Goal: Information Seeking & Learning: Check status

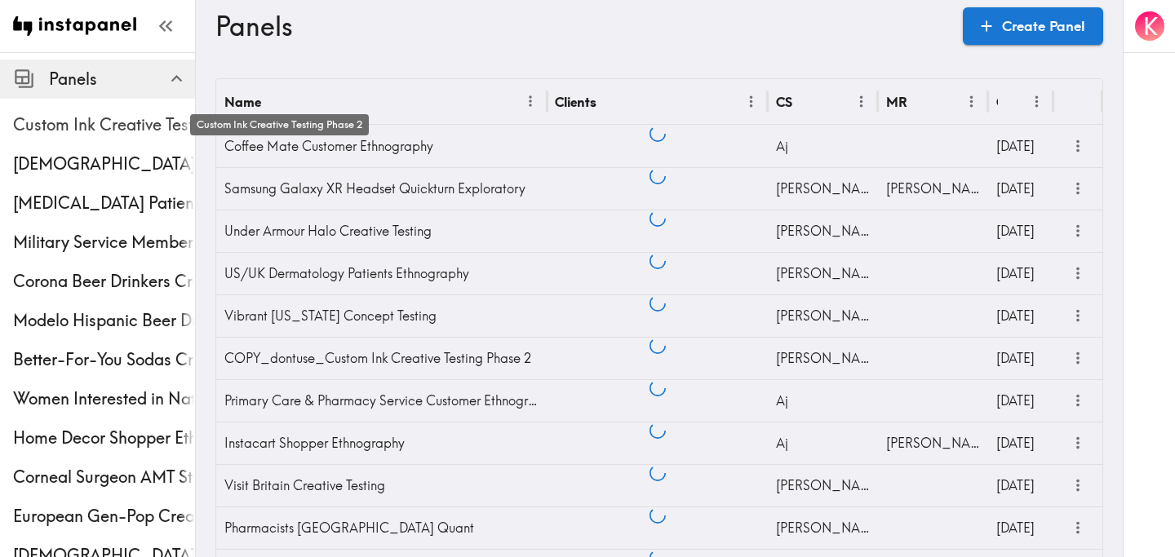
click at [131, 134] on span "Custom Ink Creative Testing Phase 2" at bounding box center [104, 124] width 182 height 23
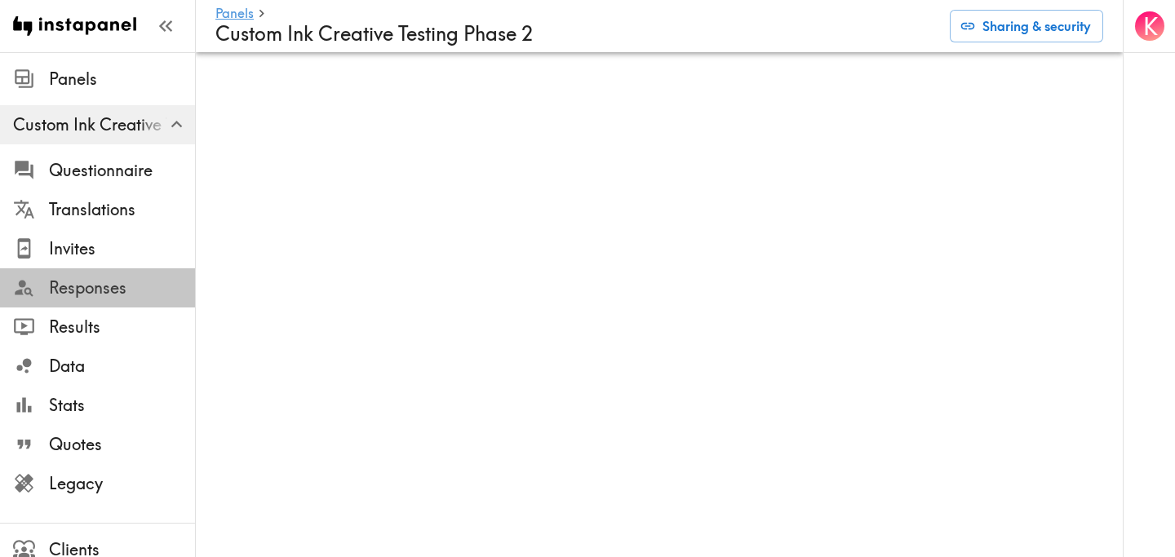
click at [116, 294] on span "Responses" at bounding box center [122, 288] width 146 height 23
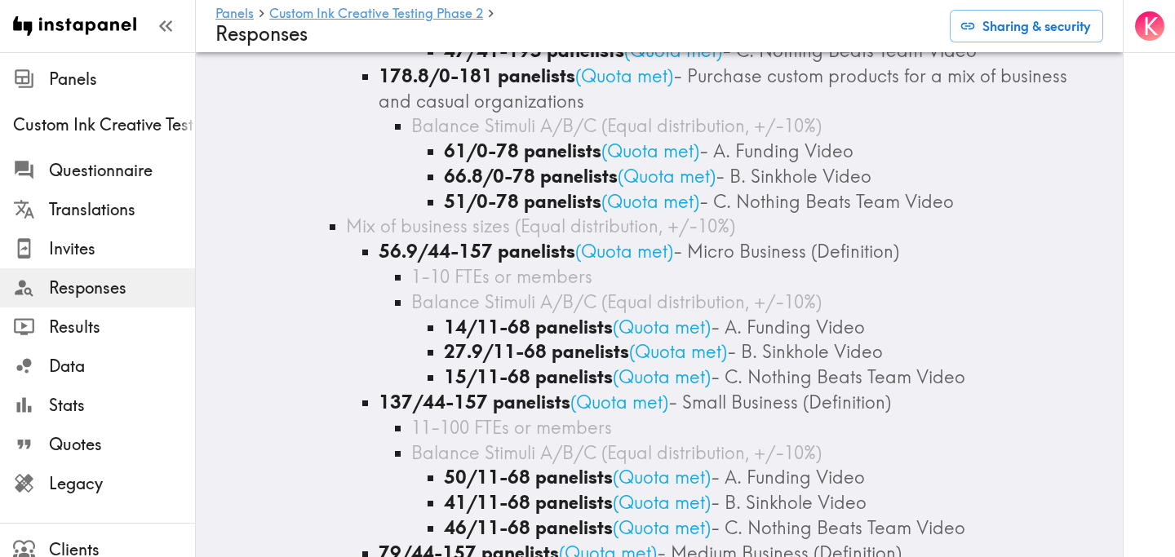
scroll to position [2430, 0]
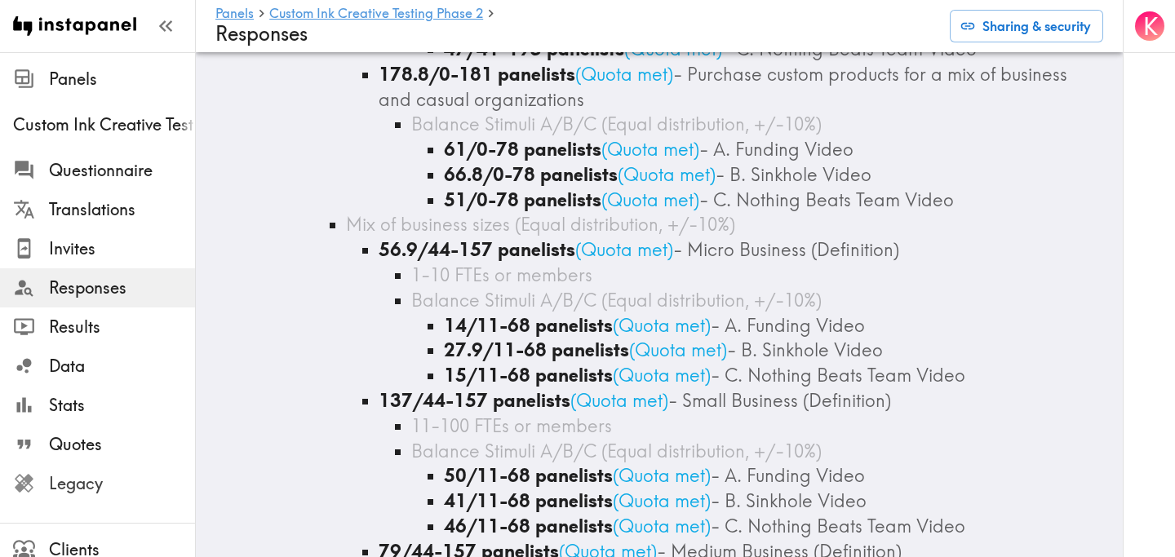
click at [82, 498] on span "Legacy" at bounding box center [122, 483] width 146 height 29
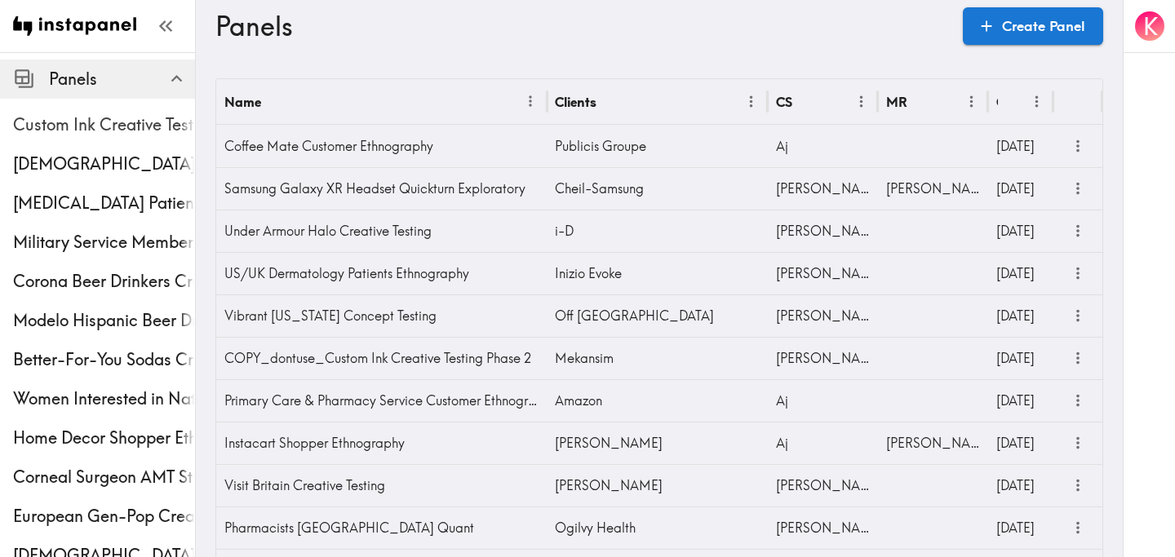
click at [73, 138] on span "Custom Ink Creative Testing Phase 2" at bounding box center [104, 124] width 182 height 29
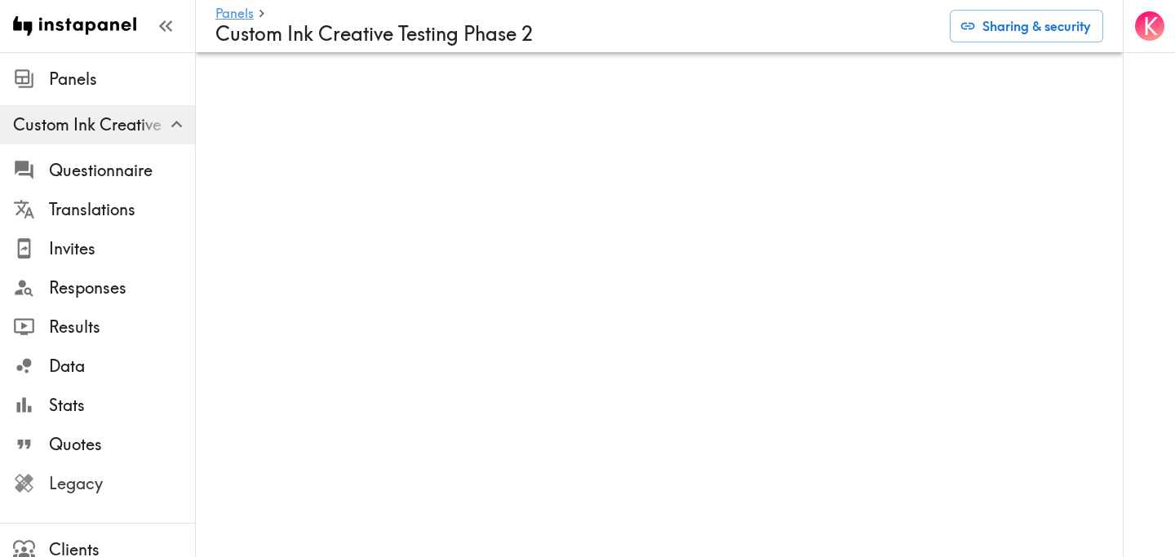
click at [99, 489] on span "Legacy" at bounding box center [122, 484] width 146 height 23
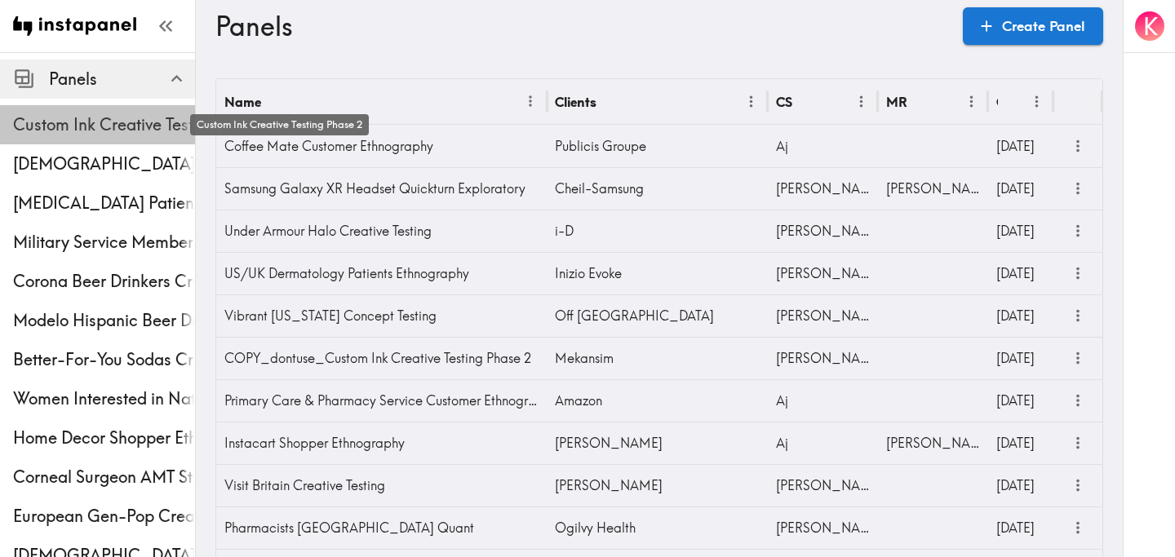
click at [83, 127] on span "Custom Ink Creative Testing Phase 2" at bounding box center [104, 124] width 182 height 23
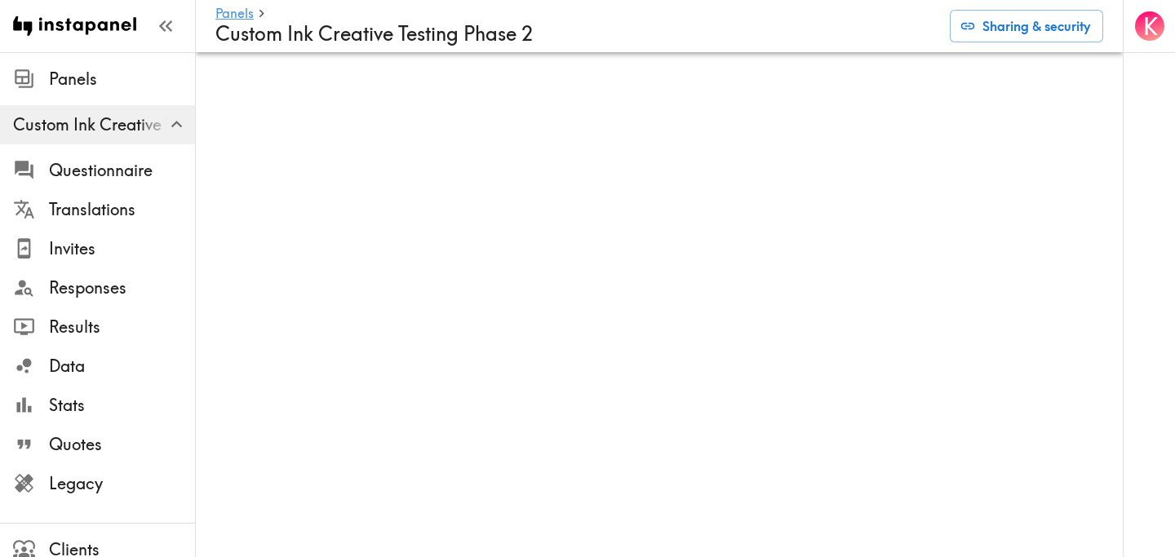
click at [1123, 91] on div "K" at bounding box center [1149, 278] width 52 height 557
click at [1125, 93] on div "K" at bounding box center [1149, 278] width 52 height 557
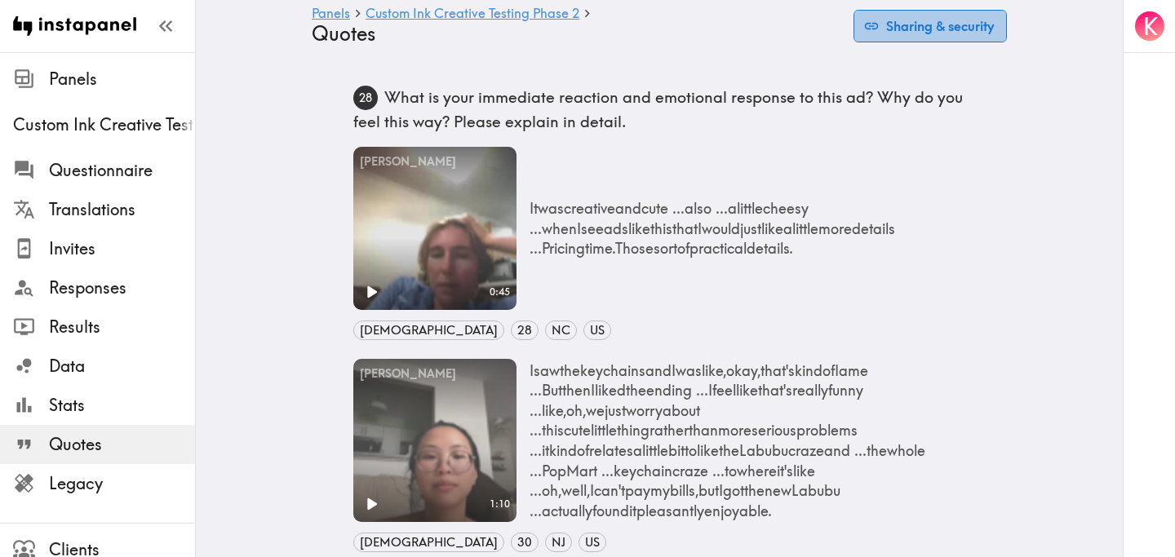
click at [880, 40] on button "Sharing & security" at bounding box center [930, 26] width 153 height 33
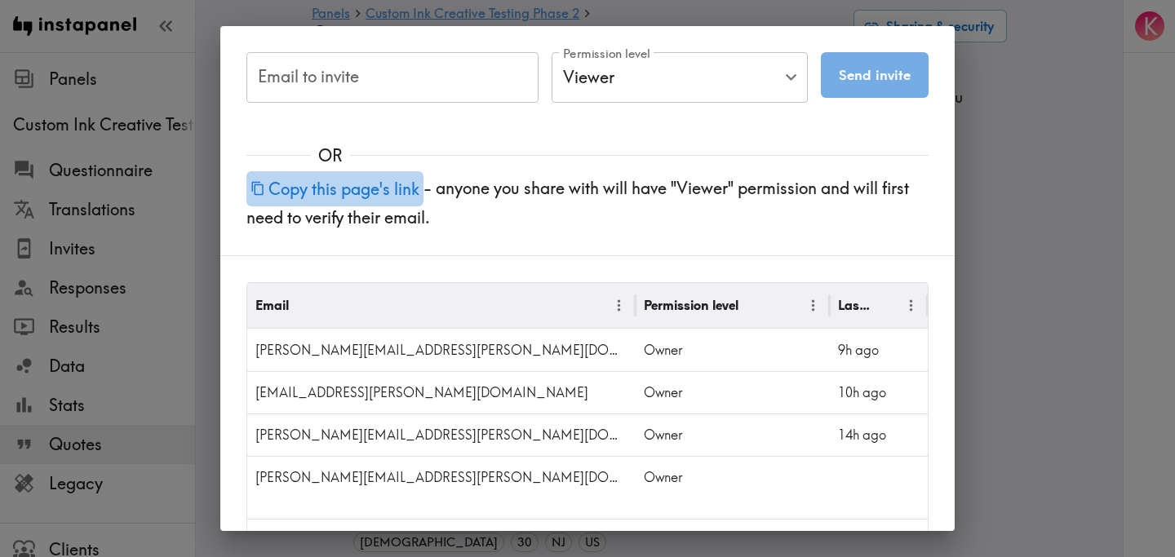
click at [363, 196] on button "Copy this page's link" at bounding box center [334, 188] width 177 height 35
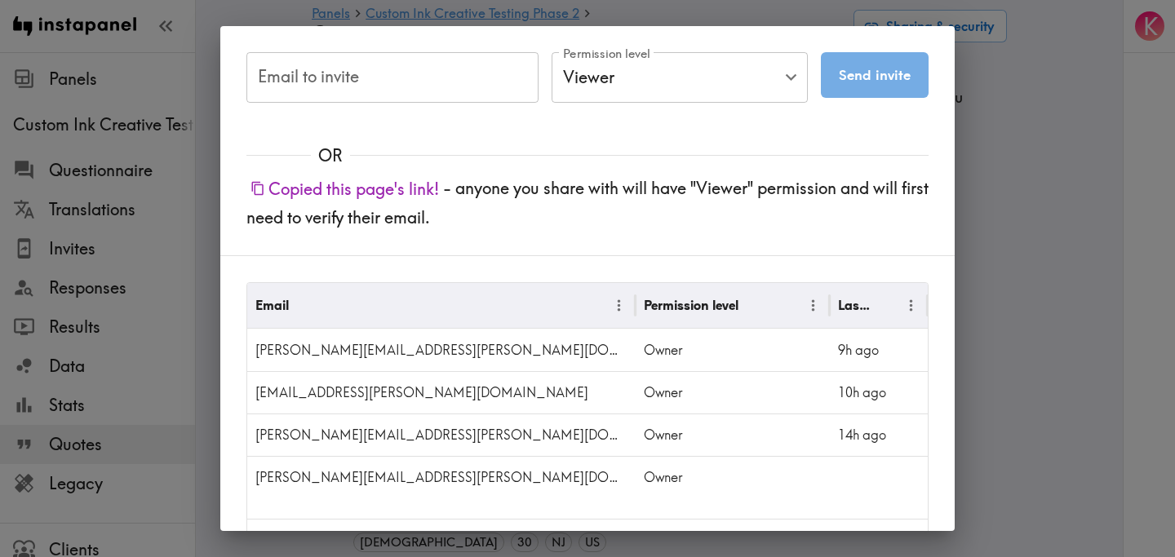
click at [1018, 113] on div "Email to invite Email to invite Permission level Viewer Viewer Permission level…" at bounding box center [587, 278] width 1175 height 557
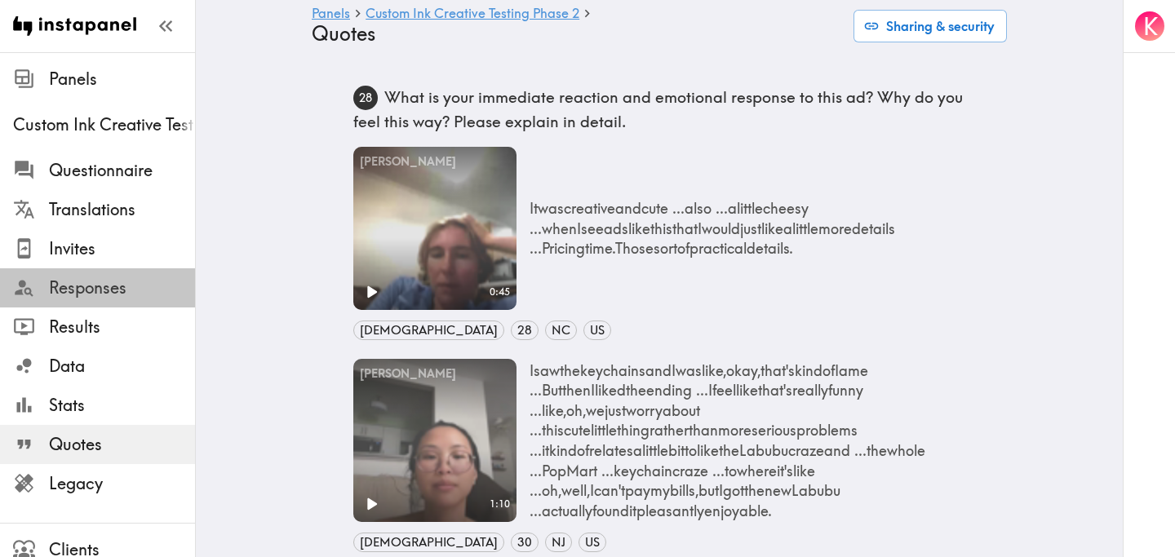
click at [82, 295] on span "Responses" at bounding box center [122, 288] width 146 height 23
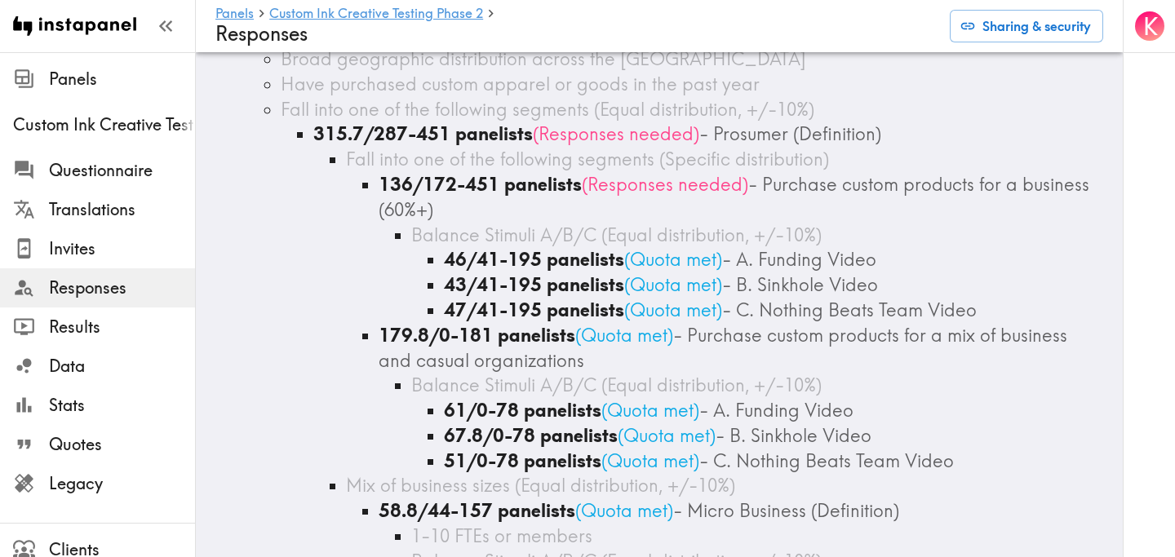
scroll to position [2168, 0]
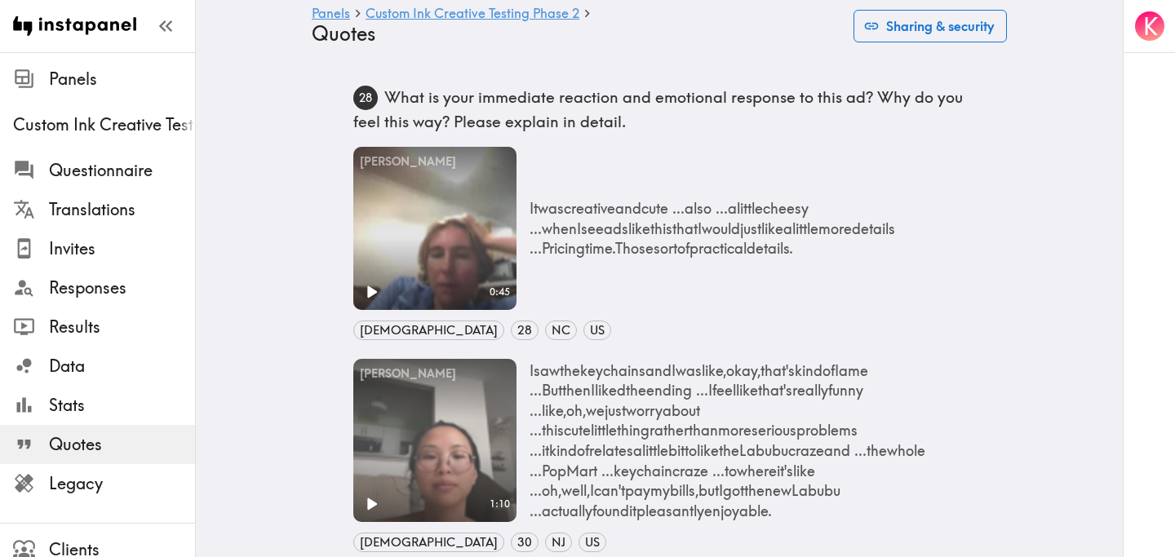
click at [962, 29] on button "Sharing & security" at bounding box center [930, 26] width 153 height 33
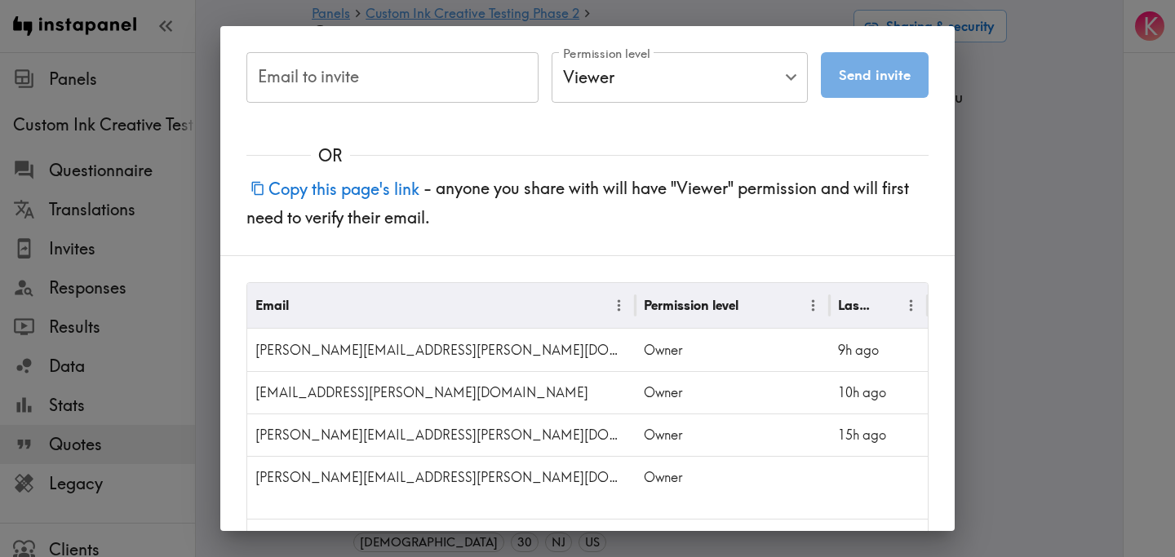
click at [382, 195] on button "Copy this page's link" at bounding box center [334, 188] width 177 height 35
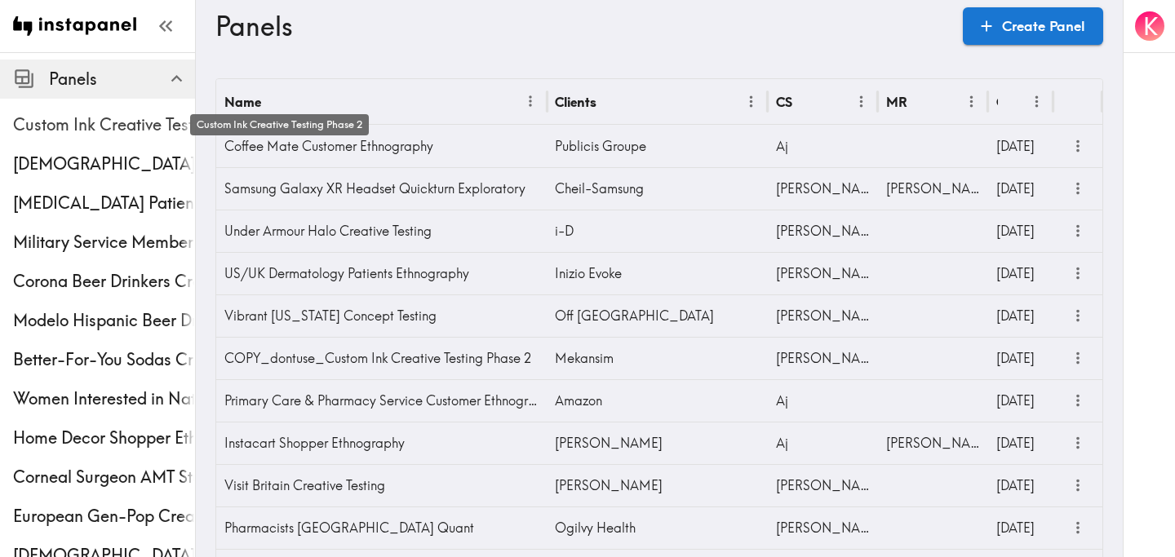
click at [107, 134] on span "Custom Ink Creative Testing Phase 2" at bounding box center [104, 124] width 182 height 23
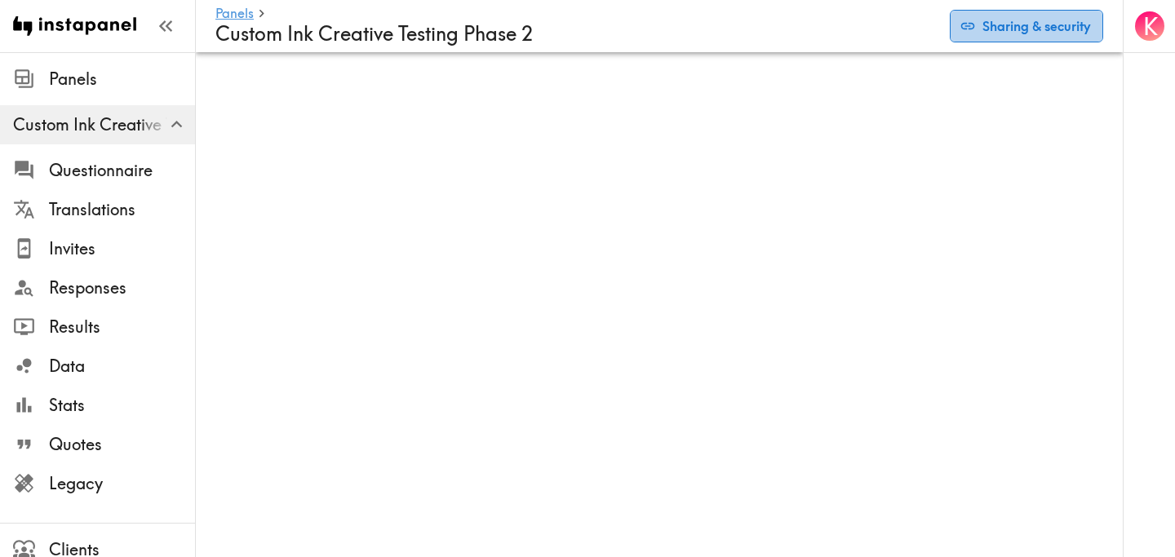
click at [1034, 25] on button "Sharing & security" at bounding box center [1026, 26] width 153 height 33
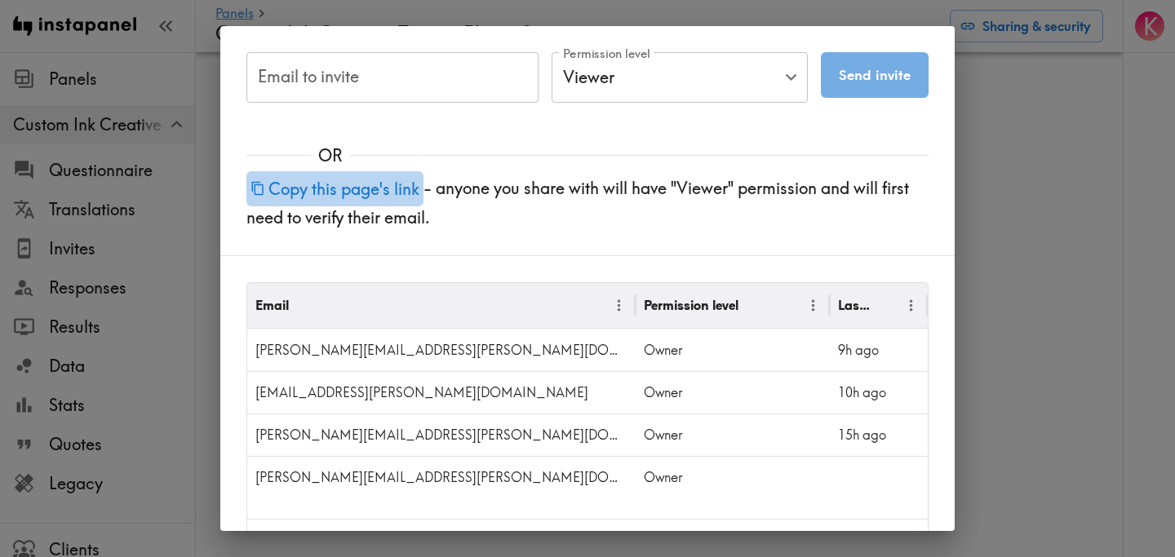
click at [353, 189] on button "Copy this page's link" at bounding box center [334, 188] width 177 height 35
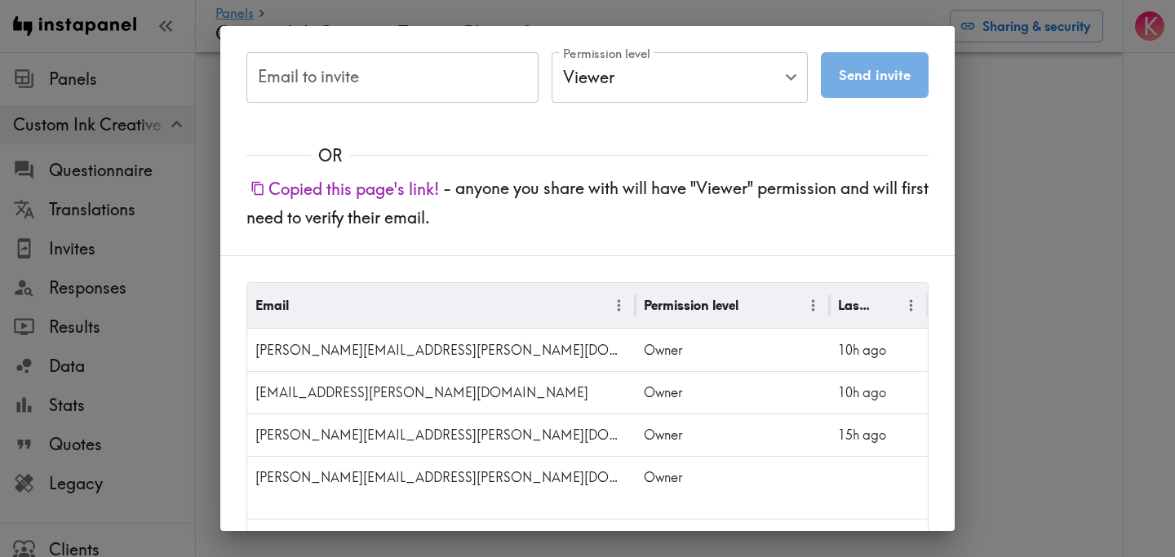
click at [999, 162] on div "Email to invite Email to invite Permission level Viewer Viewer Permission level…" at bounding box center [587, 278] width 1175 height 557
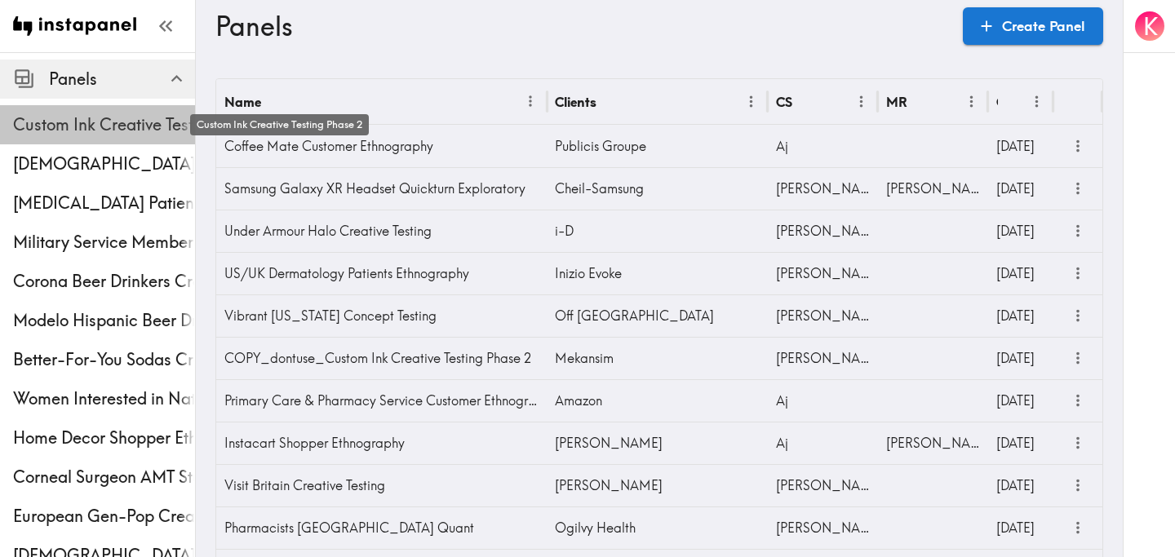
click at [93, 120] on span "Custom Ink Creative Testing Phase 2" at bounding box center [104, 124] width 182 height 23
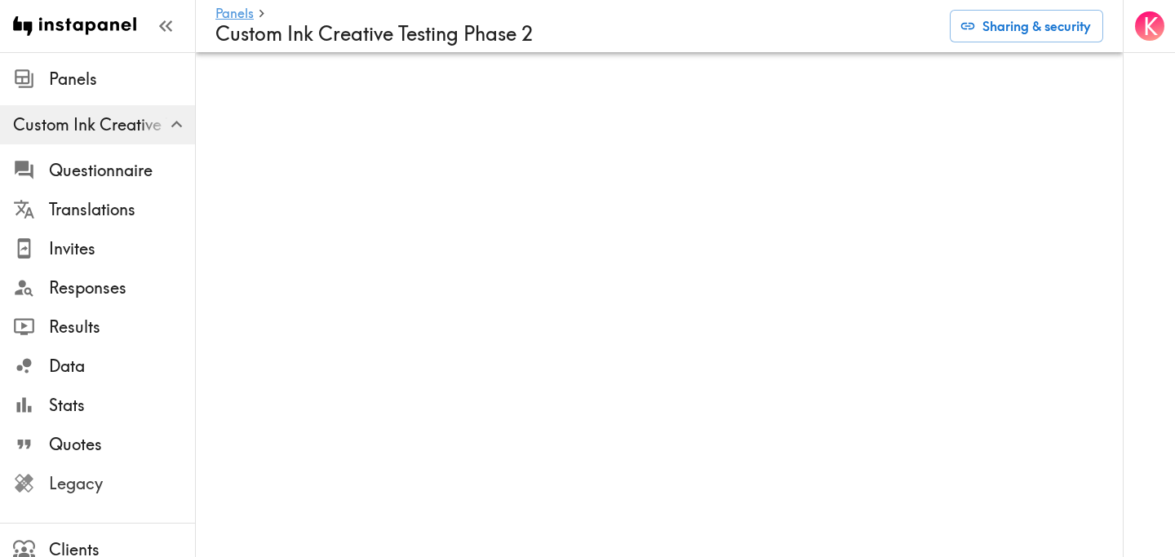
click at [100, 488] on span "Legacy" at bounding box center [122, 484] width 146 height 23
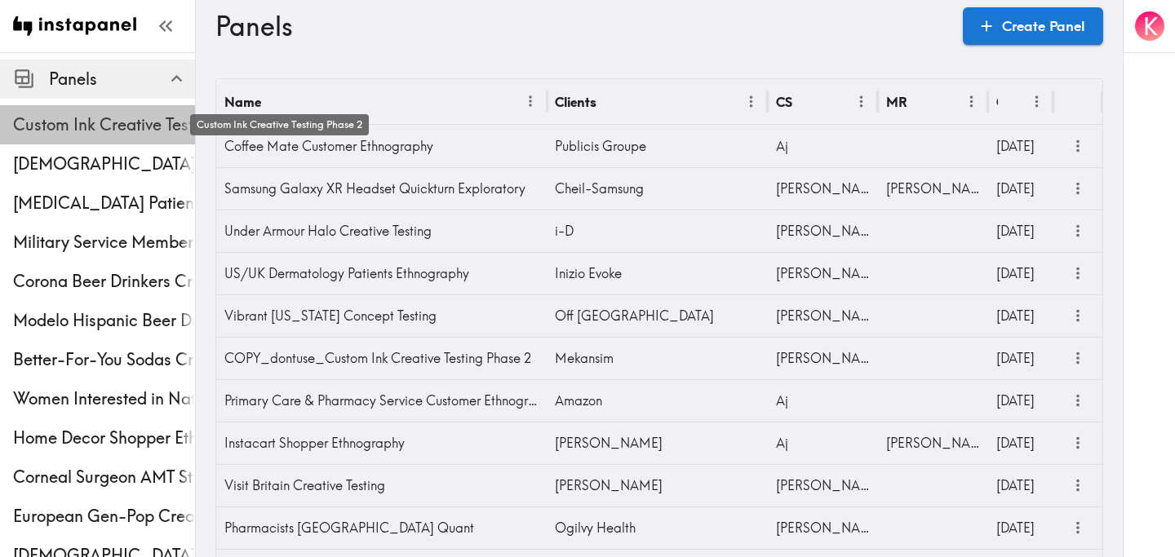
click at [133, 123] on span "Custom Ink Creative Testing Phase 2" at bounding box center [104, 124] width 182 height 23
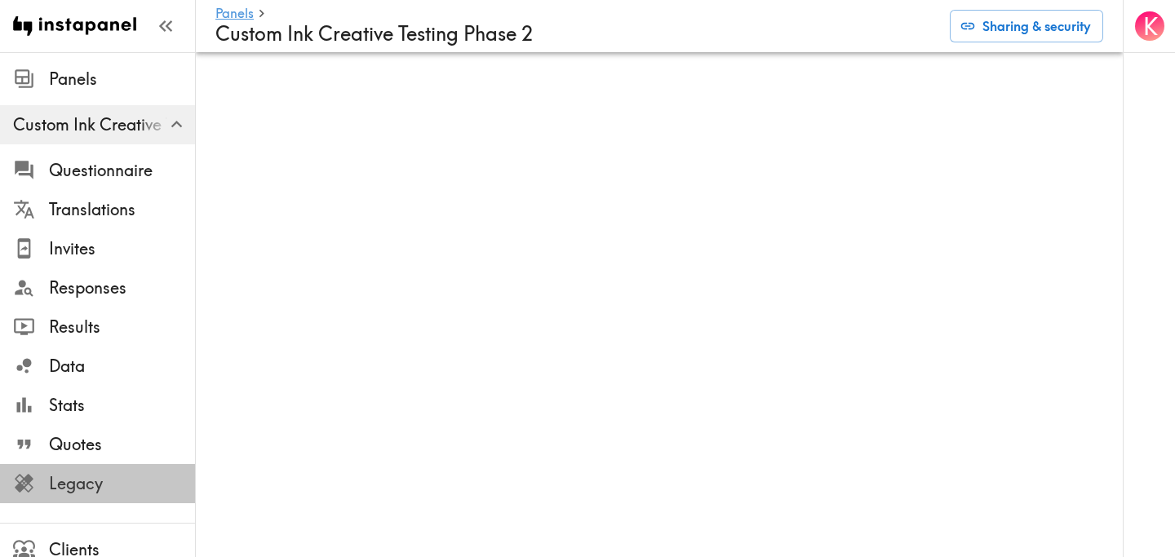
click at [104, 495] on span "Legacy" at bounding box center [122, 484] width 146 height 23
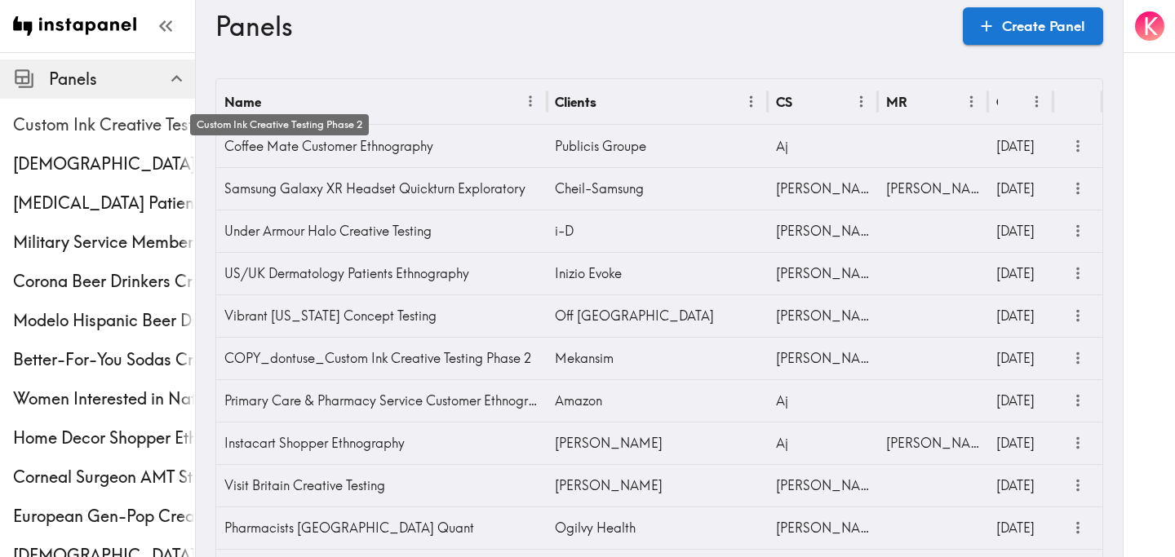
click at [147, 124] on span "Custom Ink Creative Testing Phase 2" at bounding box center [104, 124] width 182 height 23
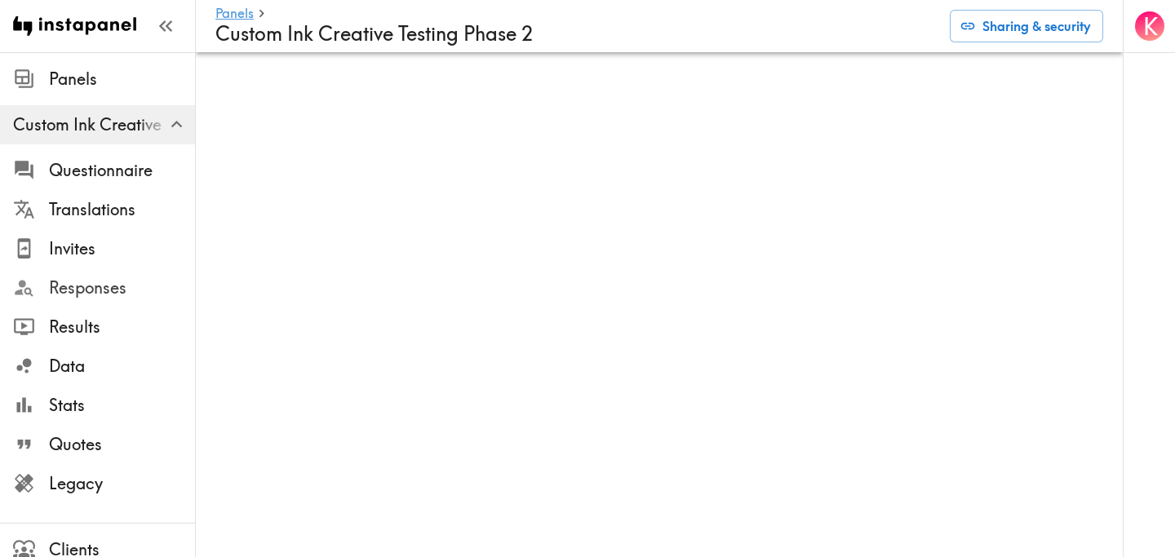
click at [120, 286] on span "Responses" at bounding box center [122, 288] width 146 height 23
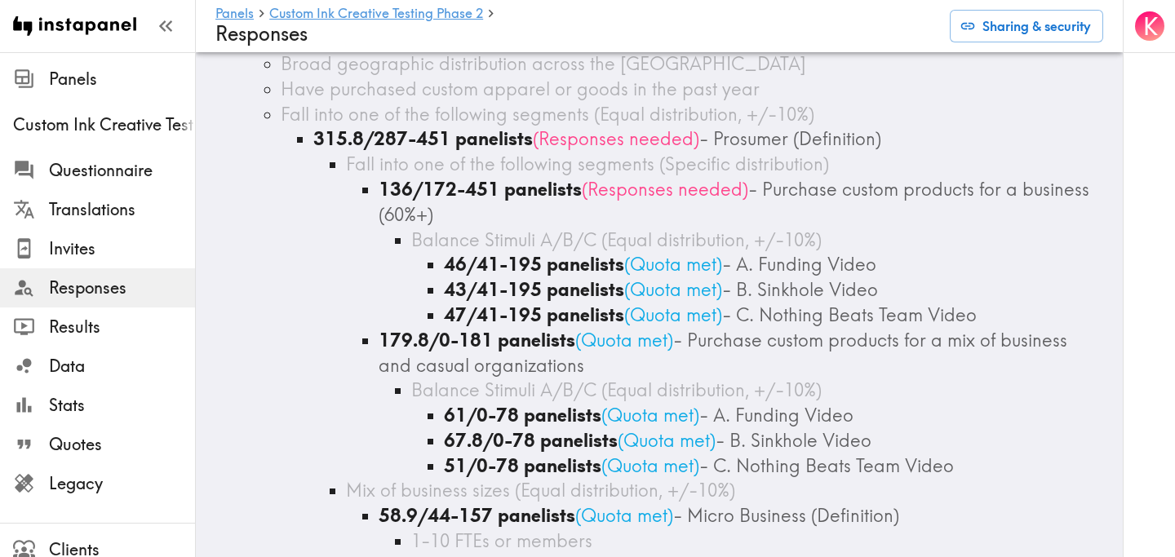
scroll to position [2166, 0]
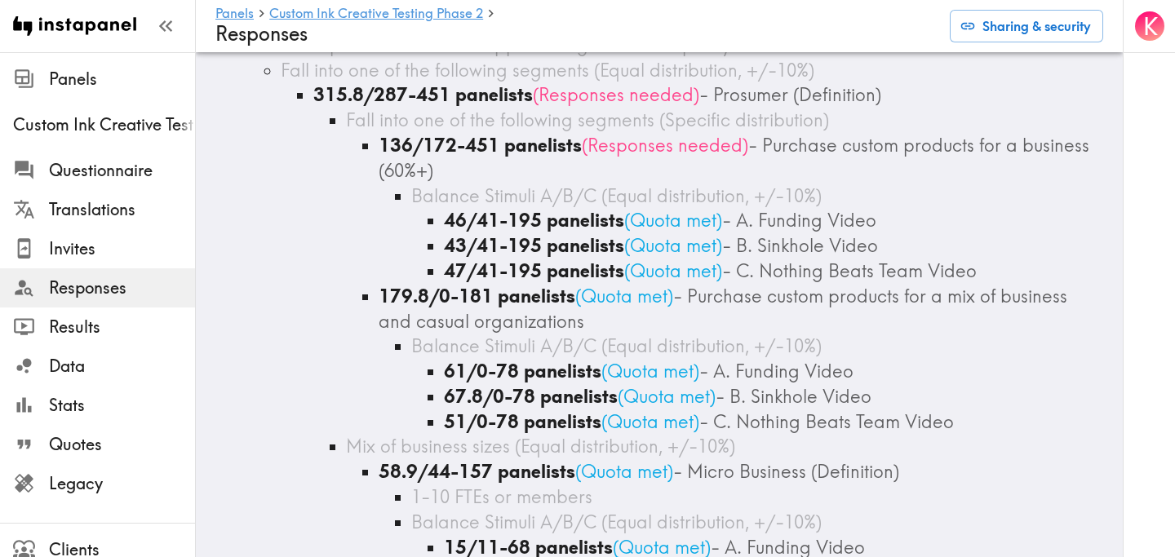
scroll to position [2172, 0]
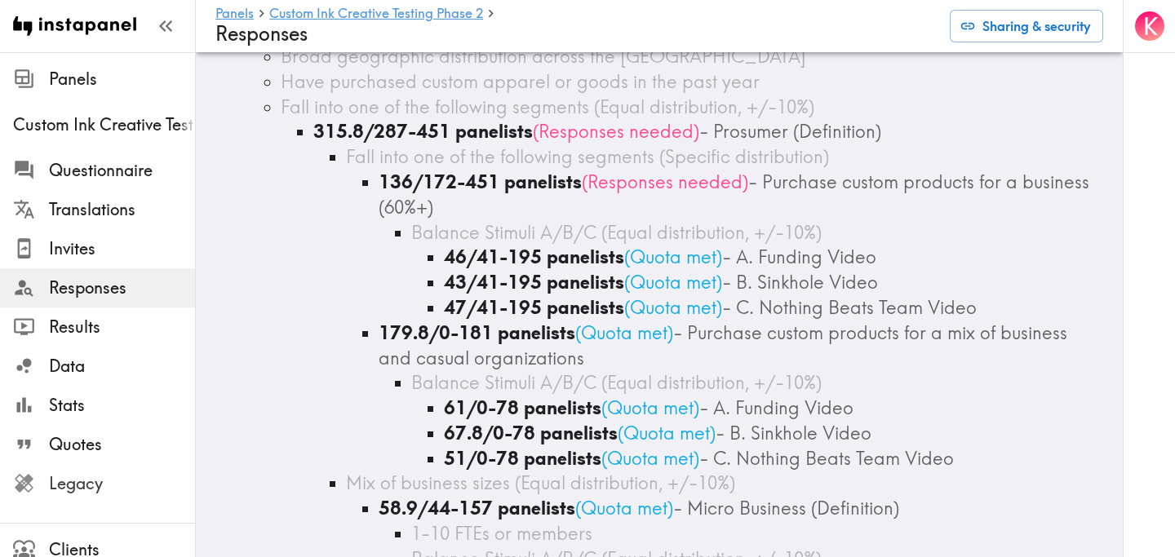
click at [112, 475] on span "Legacy" at bounding box center [122, 484] width 146 height 23
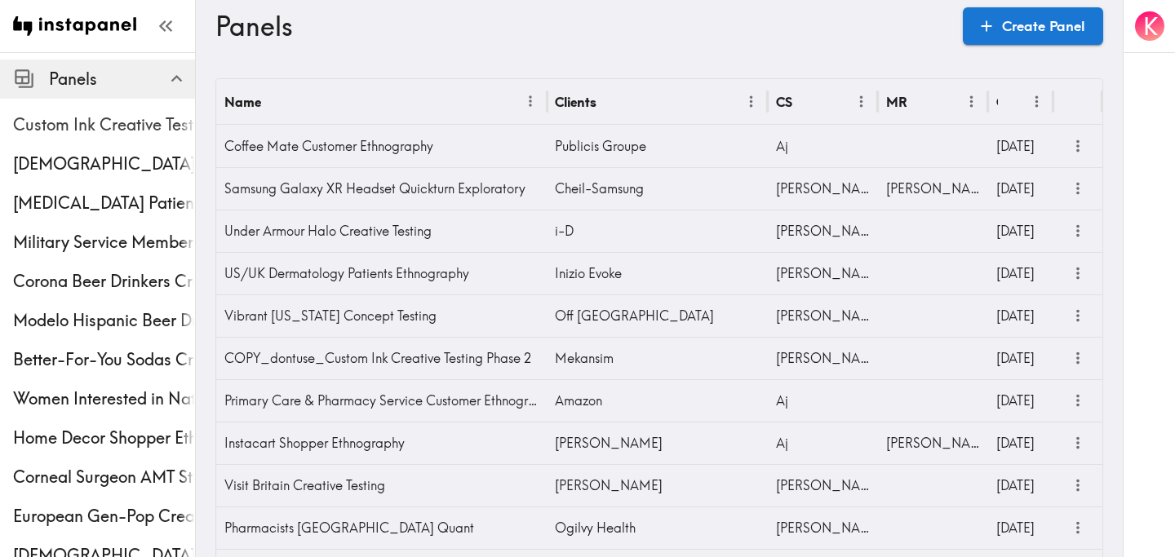
click at [95, 115] on span "Custom Ink Creative Testing Phase 2" at bounding box center [104, 124] width 182 height 23
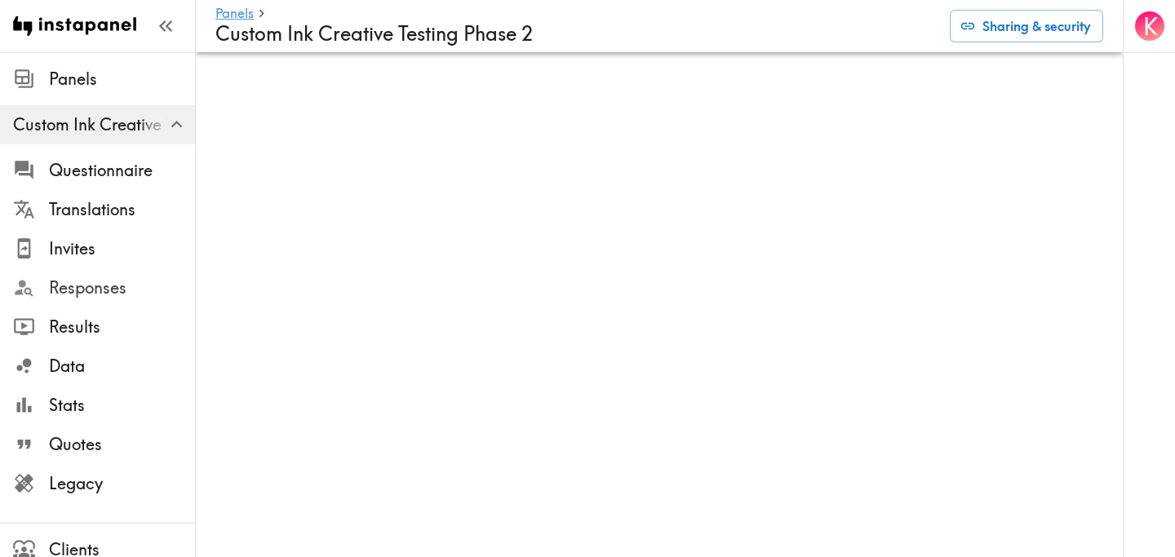
click at [81, 288] on span "Responses" at bounding box center [122, 288] width 146 height 23
